Goal: Task Accomplishment & Management: Complete application form

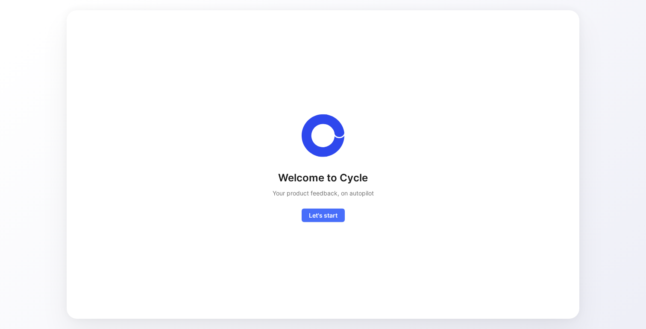
click at [325, 222] on div "Welcome to Cycle Your product feedback, on autopilot Let's start" at bounding box center [322, 164] width 485 height 281
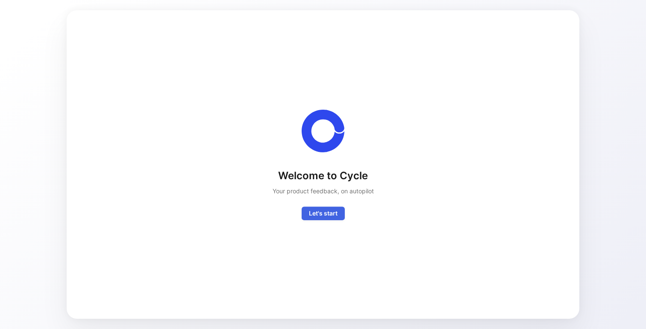
click at [325, 214] on span "Let's start" at bounding box center [323, 213] width 29 height 10
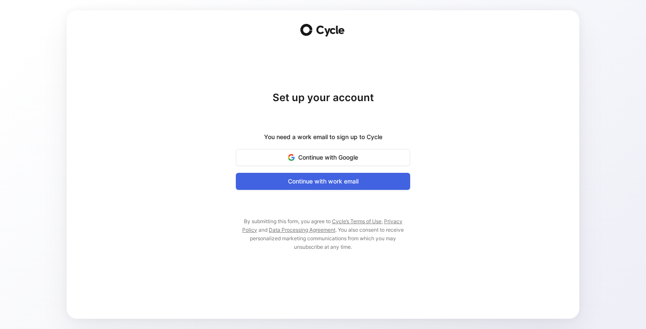
click at [324, 184] on span "Continue with work email" at bounding box center [322, 181] width 153 height 10
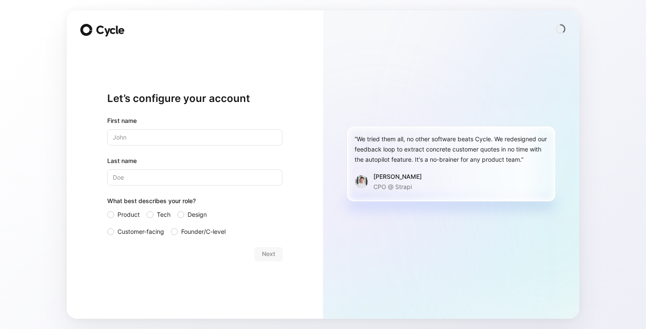
click at [217, 146] on div "First name Last name What best describes your role? Product Tech Design Custome…" at bounding box center [194, 176] width 175 height 121
click at [213, 141] on input "text" at bounding box center [194, 137] width 175 height 16
type input "[PERSON_NAME]"
type input "Tan"
click at [147, 229] on span "Customer-facing" at bounding box center [140, 232] width 47 height 10
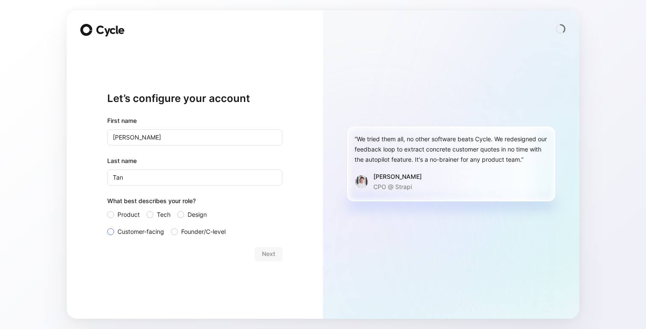
click at [107, 227] on input "Customer-facing" at bounding box center [107, 227] width 0 height 0
drag, startPoint x: 290, startPoint y: 253, endPoint x: 277, endPoint y: 253, distance: 12.4
click at [277, 253] on div "Let’s configure your account First name [PERSON_NAME] Last name [PERSON_NAME] W…" at bounding box center [195, 164] width 256 height 309
click at [277, 253] on button "Next" at bounding box center [269, 254] width 28 height 14
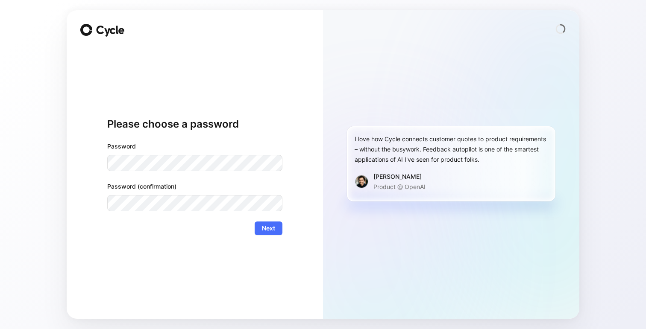
click at [157, 194] on div "Password (confirmation)" at bounding box center [194, 197] width 175 height 30
click at [266, 229] on span "Next" at bounding box center [268, 228] width 13 height 10
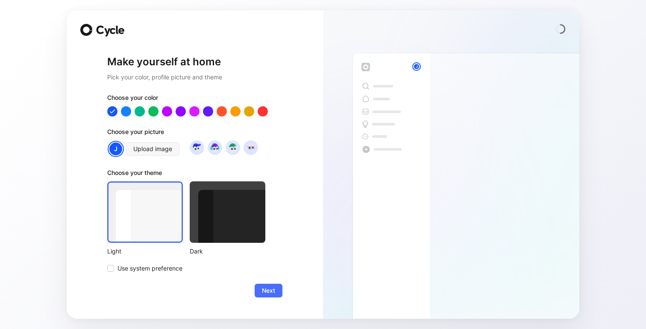
click at [203, 217] on div at bounding box center [228, 213] width 76 height 62
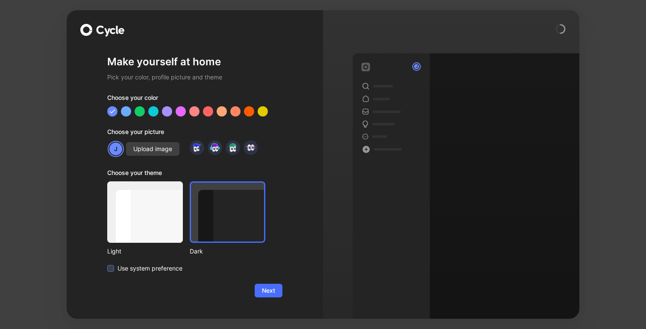
click at [134, 266] on span "Use system preference" at bounding box center [149, 269] width 65 height 10
click at [107, 264] on input "Use system preference" at bounding box center [107, 264] width 0 height 0
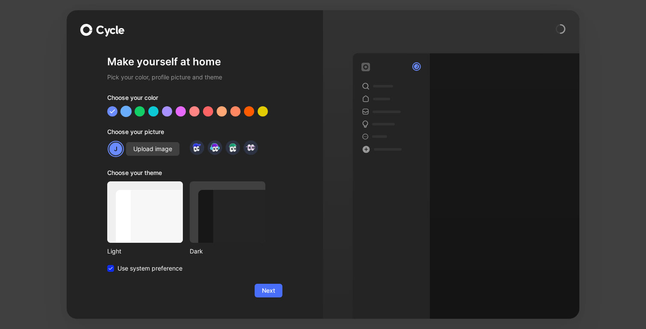
click at [123, 112] on div at bounding box center [125, 110] width 11 height 11
click at [269, 296] on button "Next" at bounding box center [269, 291] width 28 height 14
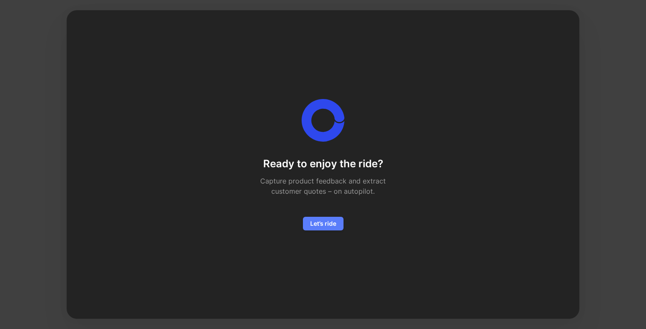
click at [320, 217] on button "Let’s ride" at bounding box center [323, 224] width 41 height 14
